Goal: Book appointment/travel/reservation

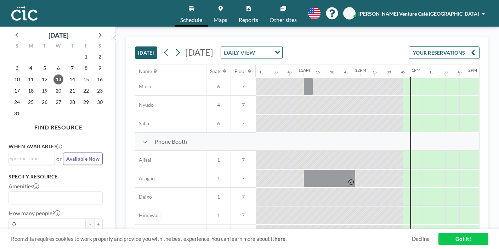
scroll to position [147, 576]
drag, startPoint x: 235, startPoint y: 108, endPoint x: 274, endPoint y: 111, distance: 38.7
click at [417, 151] on div at bounding box center [445, 160] width 57 height 18
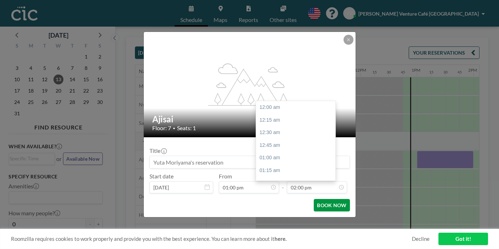
scroll to position [634, 0]
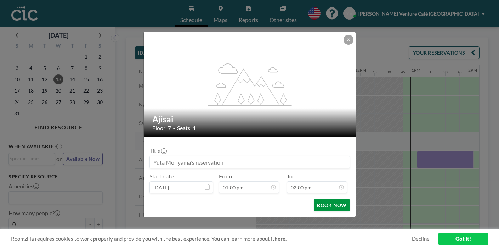
click at [314, 199] on button "BOOK NOW" at bounding box center [332, 205] width 36 height 12
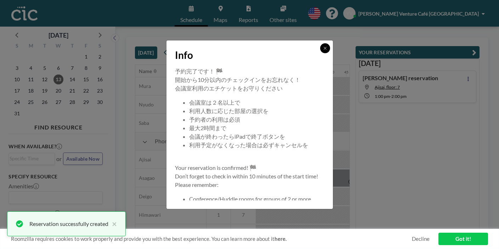
click at [323, 50] on icon at bounding box center [325, 48] width 4 height 4
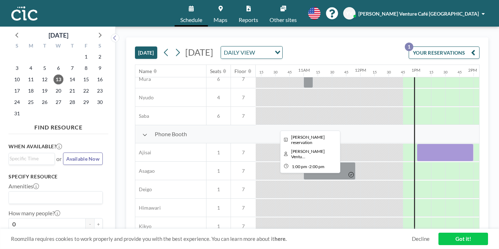
scroll to position [153, 576]
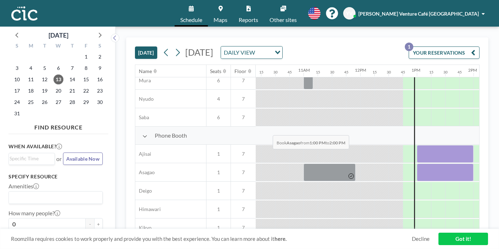
drag, startPoint x: 236, startPoint y: 117, endPoint x: 271, endPoint y: 118, distance: 34.4
click at [417, 163] on div at bounding box center [445, 172] width 57 height 18
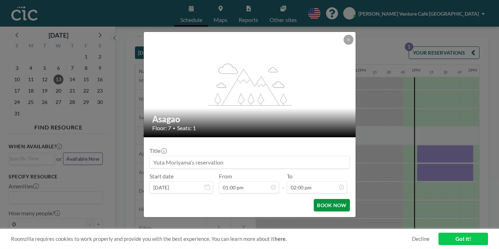
scroll to position [634, 0]
click at [314, 199] on button "BOOK NOW" at bounding box center [332, 205] width 36 height 12
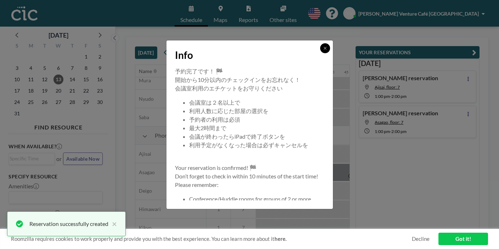
click at [320, 53] on button at bounding box center [325, 48] width 10 height 10
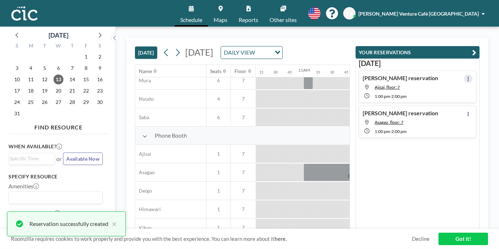
click at [473, 74] on button at bounding box center [468, 78] width 9 height 9
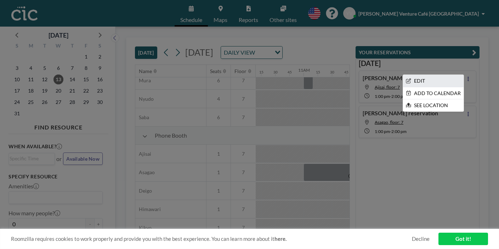
click at [448, 75] on li "EDIT" at bounding box center [433, 81] width 61 height 12
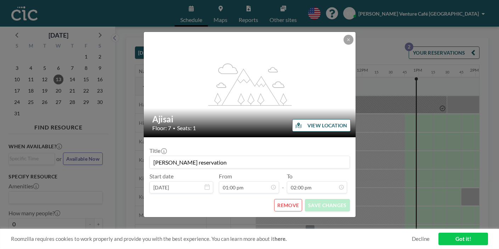
click at [281, 199] on button "REMOVE" at bounding box center [288, 205] width 28 height 12
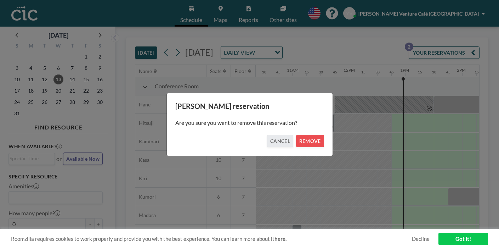
scroll to position [0, 587]
click at [299, 141] on button "REMOVE" at bounding box center [310, 141] width 28 height 12
